Goal: Task Accomplishment & Management: Use online tool/utility

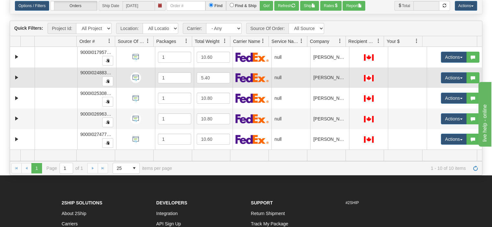
scroll to position [37, 0]
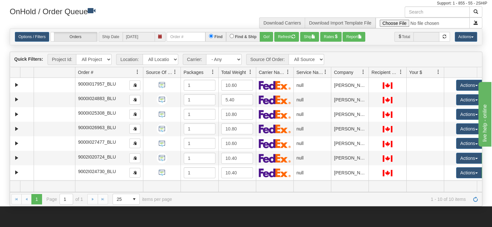
drag, startPoint x: 115, startPoint y: 55, endPoint x: 135, endPoint y: 58, distance: 20.5
click at [135, 67] on div "Aggregation Group Id Id Location Request Id Reply Id Order # Source Of Order Pa…" at bounding box center [243, 72] width 467 height 10
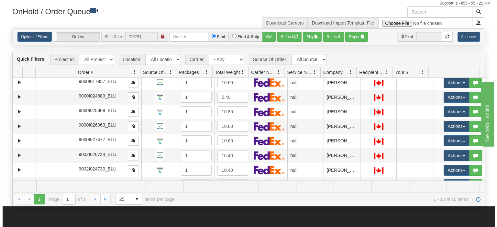
scroll to position [0, 0]
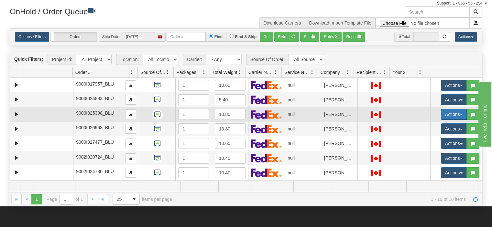
click at [453, 109] on button "Actions" at bounding box center [454, 114] width 26 height 11
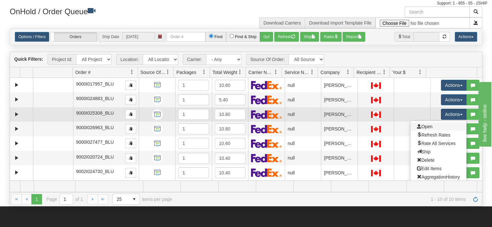
click at [441, 123] on link "Open" at bounding box center [439, 127] width 56 height 8
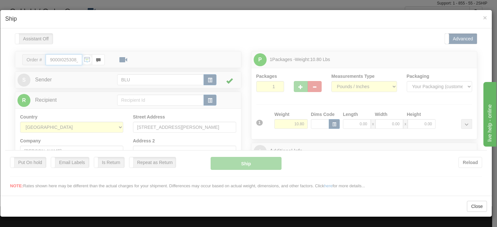
type input "17:13"
type input "16:00"
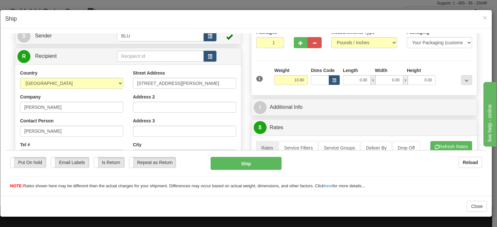
scroll to position [32, 0]
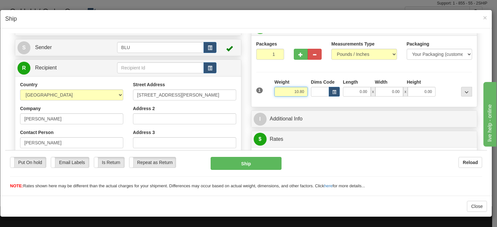
click at [300, 92] on input "10.80" at bounding box center [290, 92] width 33 height 10
click at [352, 91] on input "0.00" at bounding box center [357, 92] width 28 height 10
type input "0.00"
click at [286, 94] on input "10.80" at bounding box center [290, 92] width 33 height 10
click at [344, 92] on input "0.00" at bounding box center [357, 92] width 28 height 10
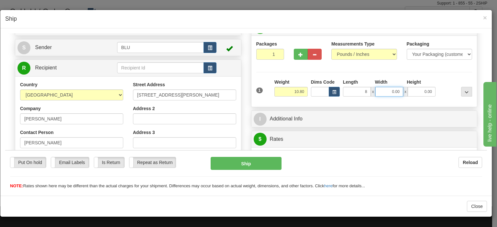
type input "8.00"
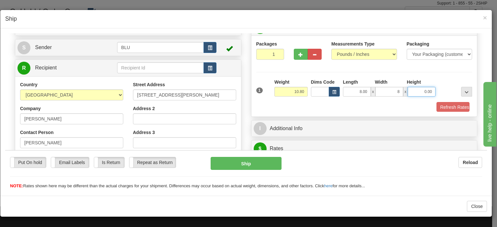
type input "8.00"
type input "17.00"
click at [442, 105] on button "Refresh Rates" at bounding box center [450, 107] width 37 height 11
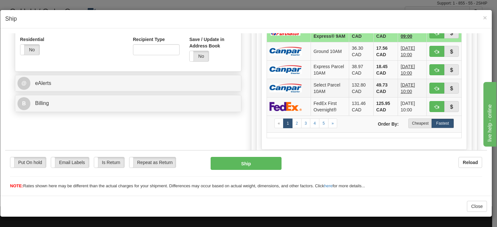
scroll to position [291, 0]
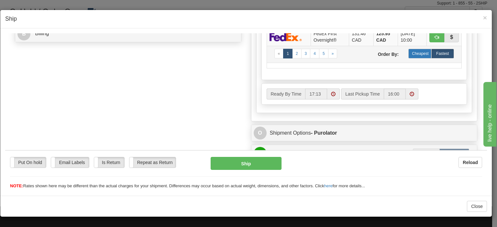
click at [409, 58] on label "Cheapest" at bounding box center [419, 54] width 23 height 10
click at [410, 55] on label "Cheapest" at bounding box center [419, 54] width 23 height 10
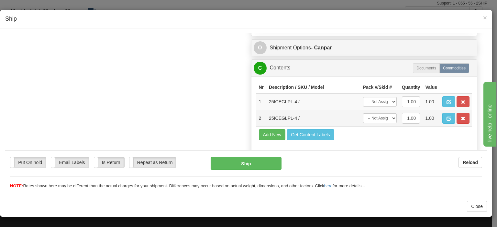
scroll to position [388, 0]
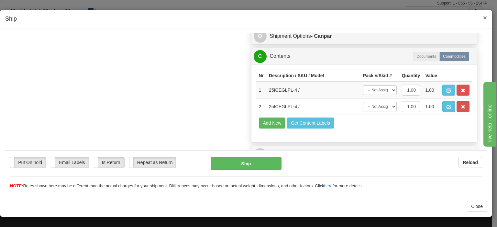
click at [485, 19] on span "×" at bounding box center [485, 17] width 4 height 7
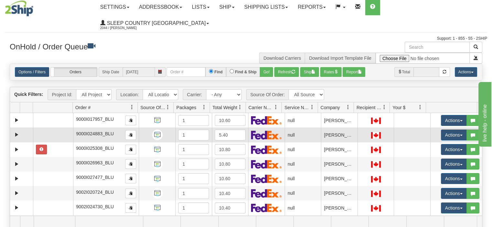
scroll to position [0, 0]
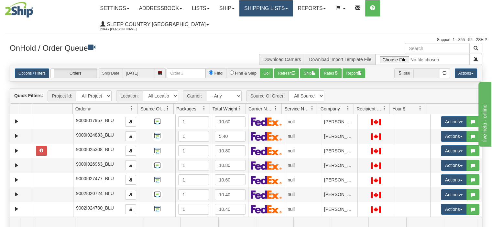
click at [271, 14] on link "Shipping lists" at bounding box center [265, 8] width 53 height 16
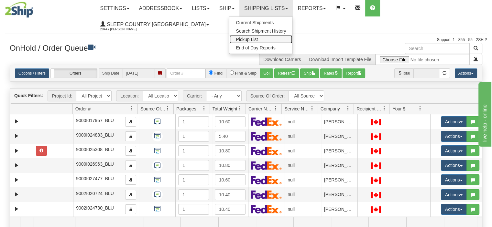
click at [258, 40] on span "Pickup List" at bounding box center [247, 39] width 22 height 5
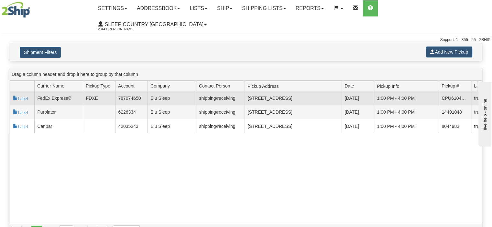
click at [317, 92] on td "[STREET_ADDRESS]" at bounding box center [293, 99] width 97 height 14
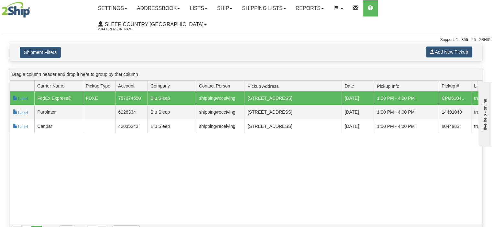
click at [96, 92] on td "FDXE" at bounding box center [99, 99] width 32 height 14
drag, startPoint x: 380, startPoint y: 202, endPoint x: 382, endPoint y: 205, distance: 3.5
click at [382, 205] on div "117857 2 Label FedEx Express® FDXE 787074650 Blu Sleep shipping/receiving [GEOG…" at bounding box center [246, 158] width 472 height 133
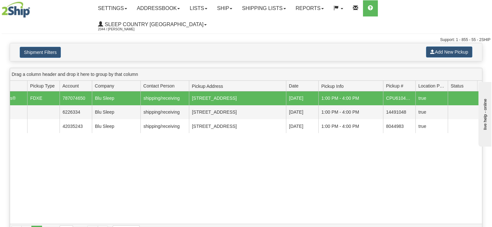
scroll to position [0, 88]
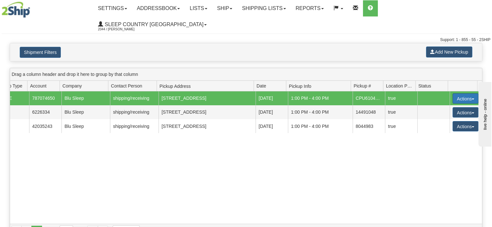
click at [457, 94] on button "Actions" at bounding box center [466, 99] width 26 height 10
click at [400, 92] on td "true" at bounding box center [401, 99] width 32 height 14
click at [460, 94] on button "Actions" at bounding box center [466, 99] width 26 height 10
click at [382, 156] on div "117857 2 Label FedEx Express® FDXE 787074650 Blu Sleep shipping/receiving [GEOG…" at bounding box center [246, 158] width 472 height 133
click at [270, 8] on link "Shipping lists" at bounding box center [263, 8] width 53 height 16
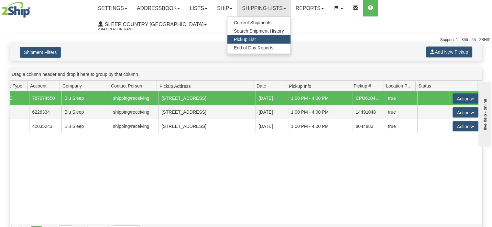
click at [256, 39] on span "Pickup List" at bounding box center [245, 39] width 22 height 5
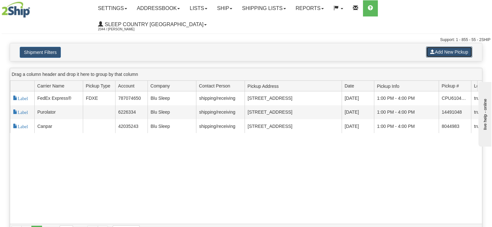
click at [442, 47] on button "Add New Pickup" at bounding box center [449, 52] width 46 height 11
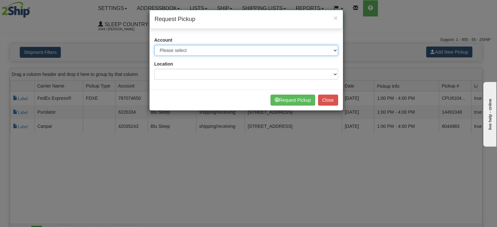
click at [203, 49] on select "Please select Canpar - 42035243 (Canpar 42035243) FedEx Express® - 787074650 (F…" at bounding box center [246, 50] width 184 height 11
select select "2"
click at [154, 45] on select "Please select Canpar - 42035243 (Canpar 42035243) FedEx Express® - 787074650 (F…" at bounding box center [246, 50] width 184 height 11
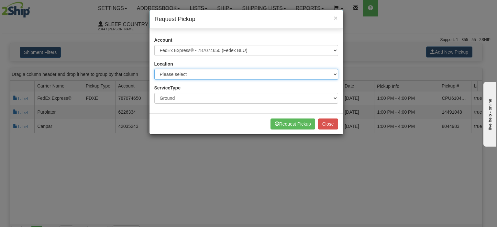
click at [172, 76] on select "Please select BLU" at bounding box center [246, 74] width 184 height 11
select select "6710"
click at [154, 69] on select "Please select BLU" at bounding box center [246, 74] width 184 height 11
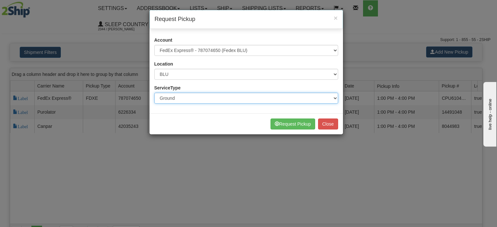
click at [180, 95] on select "Ground Express" at bounding box center [246, 98] width 184 height 11
click at [154, 93] on select "Ground Express" at bounding box center [246, 98] width 184 height 11
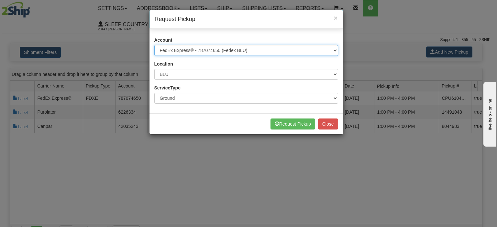
click at [322, 50] on select "Please select Canpar - 42035243 (Canpar 42035243) FedEx Express® - 787074650 (F…" at bounding box center [246, 50] width 184 height 11
select select "14"
click at [154, 45] on select "Please select Canpar - 42035243 (Canpar 42035243) FedEx Express® - 787074650 (F…" at bounding box center [246, 50] width 184 height 11
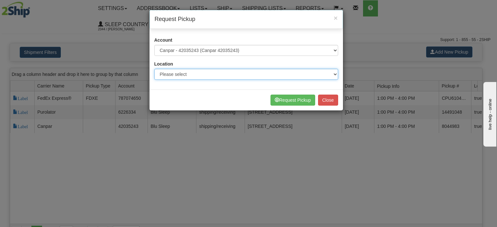
click at [229, 76] on select "Please select Ameriwood DC BECO BLU CATH COMO DORIN DUVET FASUS IMRU JASZ LUINC…" at bounding box center [246, 74] width 184 height 11
select select "6710"
click at [154, 69] on select "Please select Ameriwood DC BECO BLU CATH COMO DORIN DUVET FASUS IMRU JASZ LUINC…" at bounding box center [246, 74] width 184 height 11
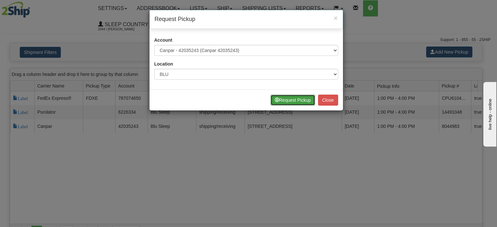
click at [305, 98] on button "Request Pickup" at bounding box center [292, 100] width 45 height 11
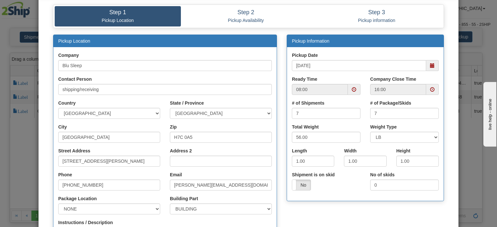
scroll to position [65, 0]
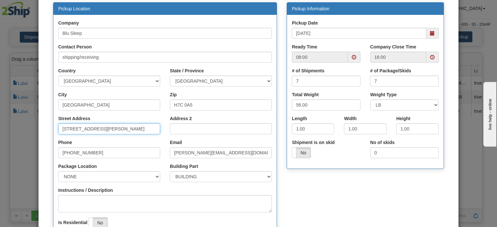
click at [72, 128] on input "1550 Rue Bernard-Lefebvre" at bounding box center [109, 129] width 102 height 11
drag, startPoint x: 119, startPoint y: 128, endPoint x: 55, endPoint y: 137, distance: 65.0
click at [55, 137] on div "Street Address 1550 Rue Bernard-Lefebvre" at bounding box center [109, 128] width 112 height 24
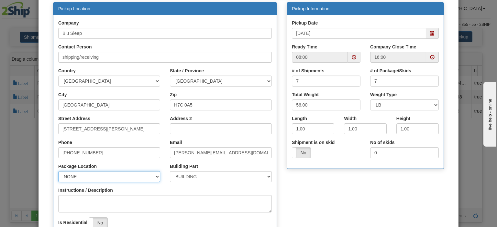
click at [87, 176] on select "NONE FRONT REAR SIDE" at bounding box center [109, 176] width 102 height 11
select select "2"
click at [58, 171] on select "NONE FRONT REAR SIDE" at bounding box center [109, 176] width 102 height 11
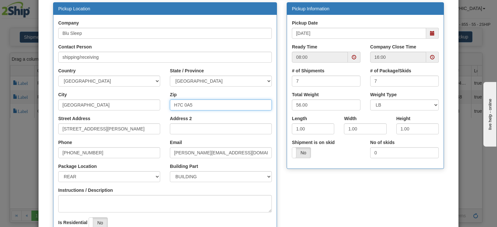
drag, startPoint x: 197, startPoint y: 103, endPoint x: 159, endPoint y: 107, distance: 37.7
click at [159, 107] on div "City Laval Zip H7C 0A5" at bounding box center [164, 104] width 223 height 24
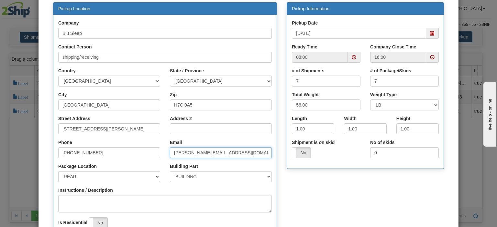
click at [214, 155] on input "[PERSON_NAME][EMAIL_ADDRESS][DOMAIN_NAME]" at bounding box center [221, 153] width 102 height 11
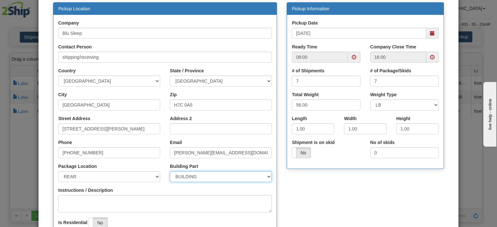
click at [206, 176] on select "BUILDING APARTMENT DEPARTMENT FLOOR ROOM SUITE" at bounding box center [221, 176] width 102 height 11
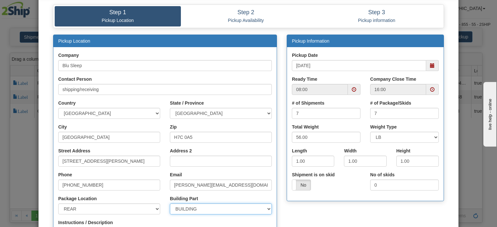
click at [430, 66] on span at bounding box center [432, 65] width 5 height 5
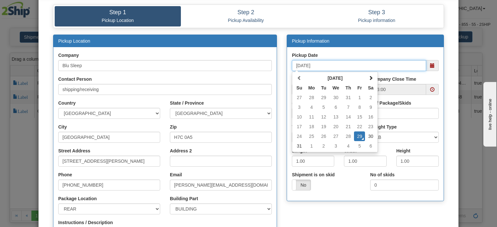
click at [432, 67] on span at bounding box center [432, 65] width 5 height 5
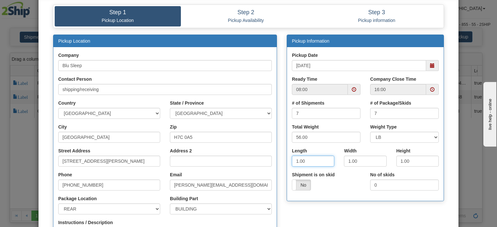
drag, startPoint x: 306, startPoint y: 162, endPoint x: 285, endPoint y: 161, distance: 21.7
click at [287, 161] on div "Length 1.00" at bounding box center [313, 160] width 52 height 24
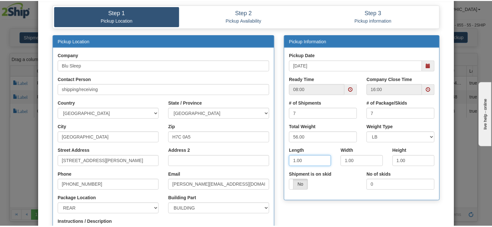
scroll to position [144, 0]
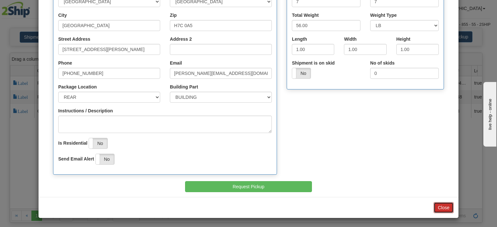
click at [437, 207] on button "Close" at bounding box center [444, 208] width 20 height 11
